Goal: Transaction & Acquisition: Purchase product/service

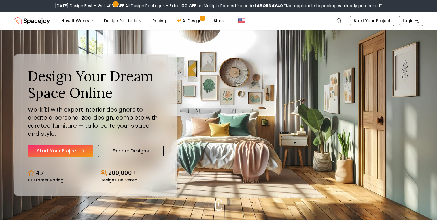
click at [52, 145] on link "Start Your Project" at bounding box center [60, 151] width 65 height 13
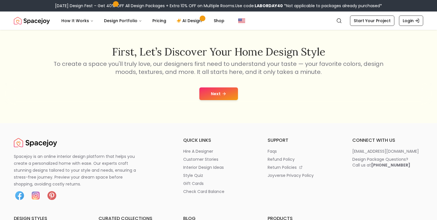
scroll to position [89, 0]
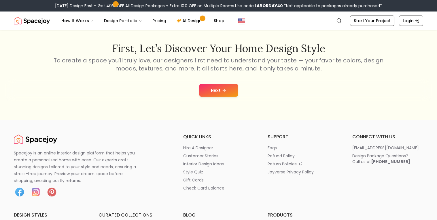
click at [225, 92] on icon at bounding box center [224, 90] width 5 height 5
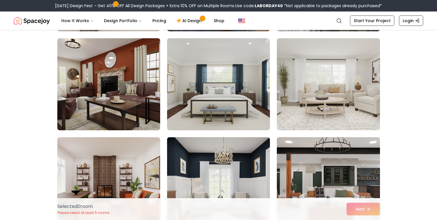
scroll to position [338, 0]
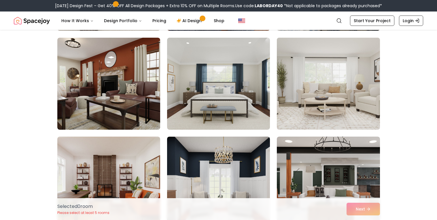
click at [344, 85] on img at bounding box center [328, 83] width 108 height 97
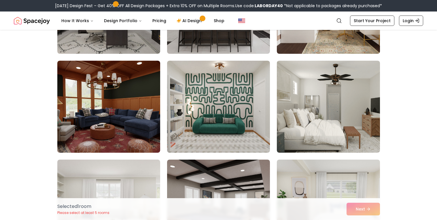
scroll to position [0, 0]
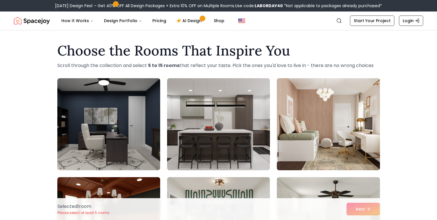
click at [344, 125] on img at bounding box center [328, 124] width 108 height 97
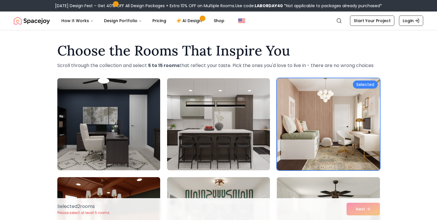
click at [109, 127] on img at bounding box center [109, 124] width 108 height 97
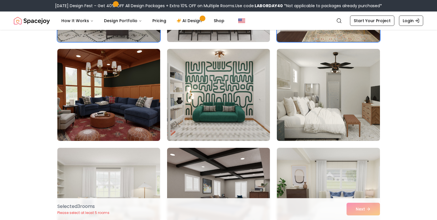
scroll to position [131, 0]
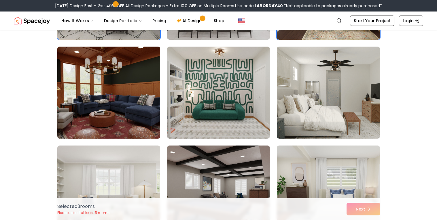
click at [109, 127] on img at bounding box center [109, 92] width 108 height 97
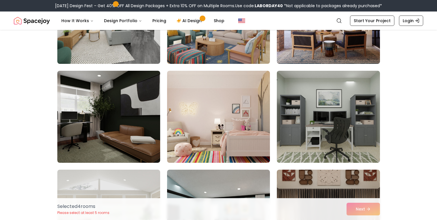
scroll to position [703, 0]
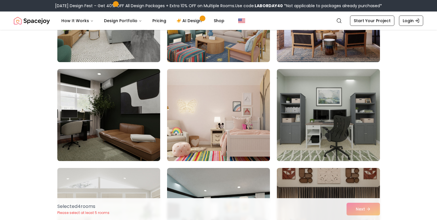
click at [199, 130] on img at bounding box center [219, 115] width 108 height 97
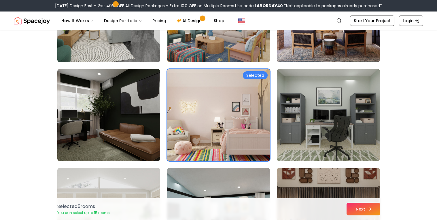
click at [361, 210] on button "Next" at bounding box center [363, 209] width 33 height 13
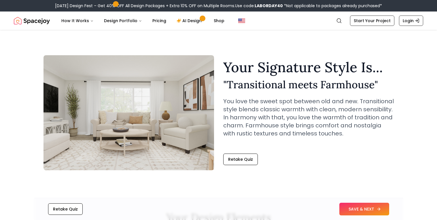
click at [363, 210] on button "SAVE & NEXT" at bounding box center [364, 209] width 50 height 13
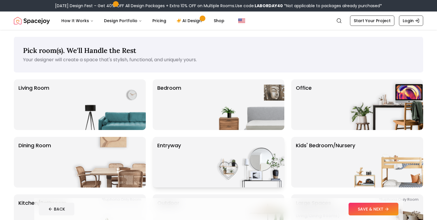
click at [260, 157] on img at bounding box center [248, 162] width 74 height 51
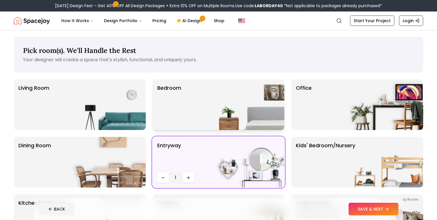
click at [214, 113] on img at bounding box center [248, 105] width 74 height 51
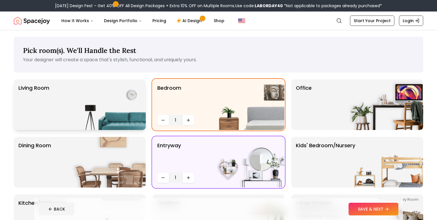
click at [97, 103] on img at bounding box center [109, 105] width 74 height 51
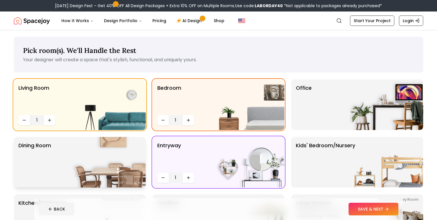
click at [101, 146] on img at bounding box center [109, 162] width 74 height 51
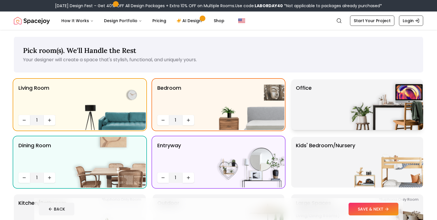
click at [343, 104] on div "Office" at bounding box center [357, 105] width 132 height 51
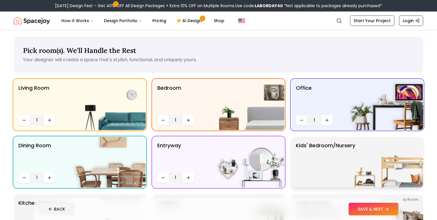
click at [323, 157] on p "Kids' Bedroom/Nursery" at bounding box center [325, 162] width 59 height 41
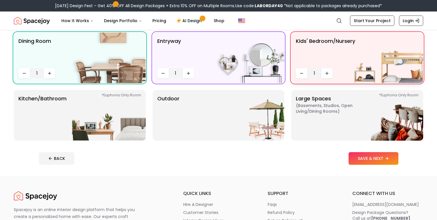
scroll to position [105, 0]
click at [341, 112] on span "( Basements, Studios, Open living/dining rooms )" at bounding box center [332, 109] width 72 height 12
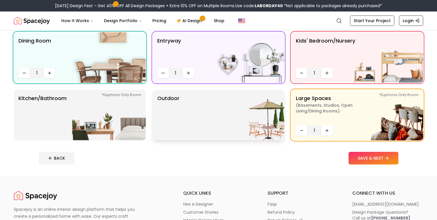
click at [233, 124] on img at bounding box center [248, 115] width 74 height 51
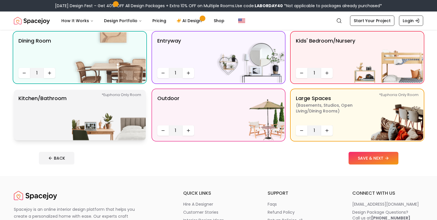
click at [87, 121] on img at bounding box center [109, 115] width 74 height 51
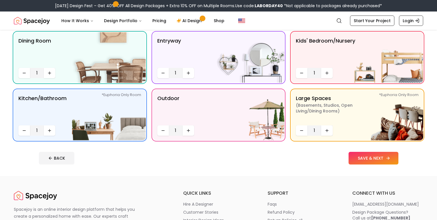
click at [362, 159] on button "SAVE & NEXT" at bounding box center [374, 158] width 50 height 13
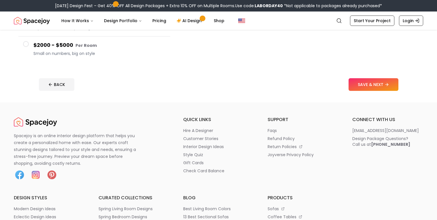
scroll to position [158, 0]
